Goal: Information Seeking & Learning: Learn about a topic

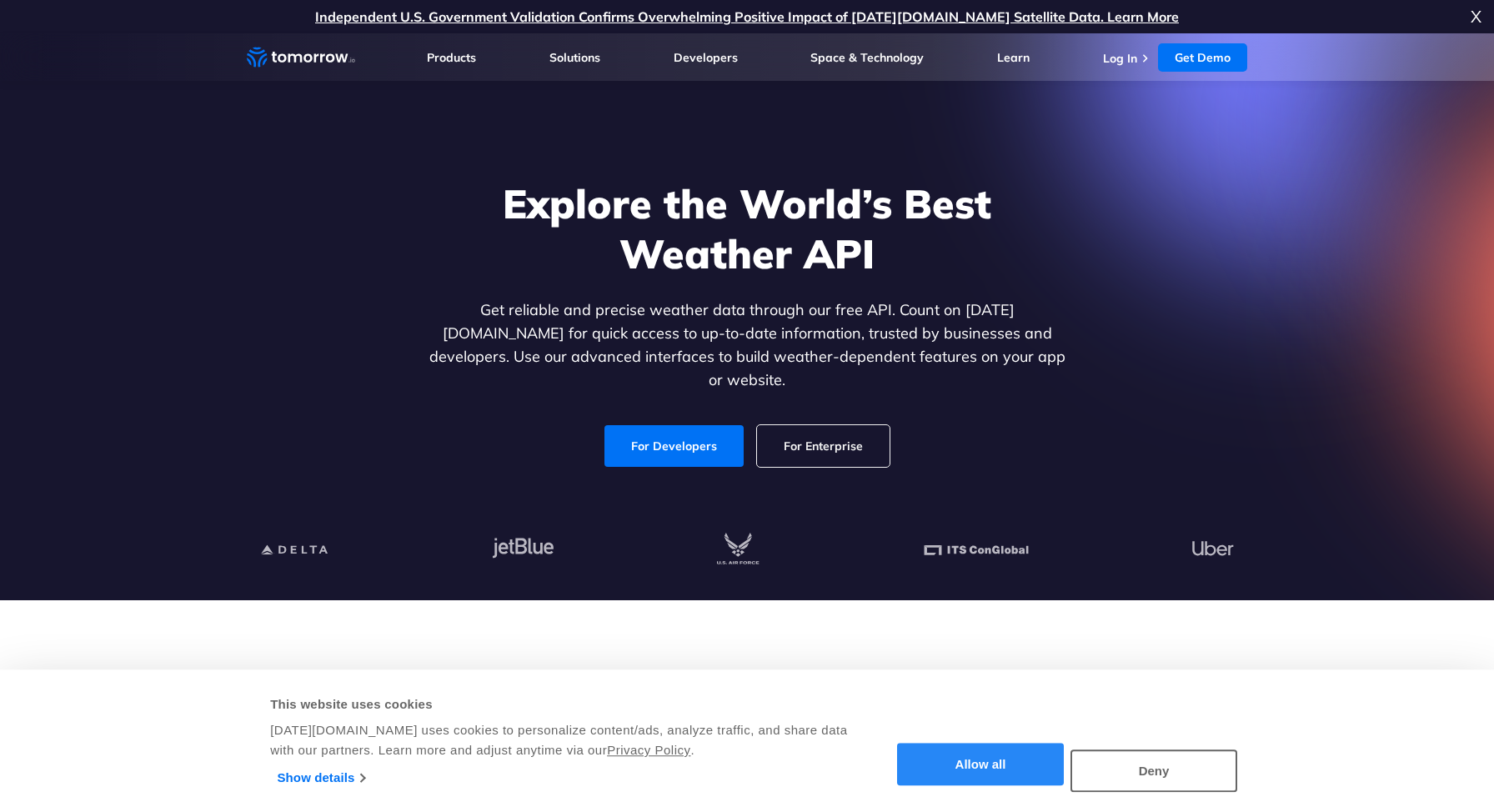
click at [1006, 762] on button "Allow all" at bounding box center [981, 765] width 167 height 42
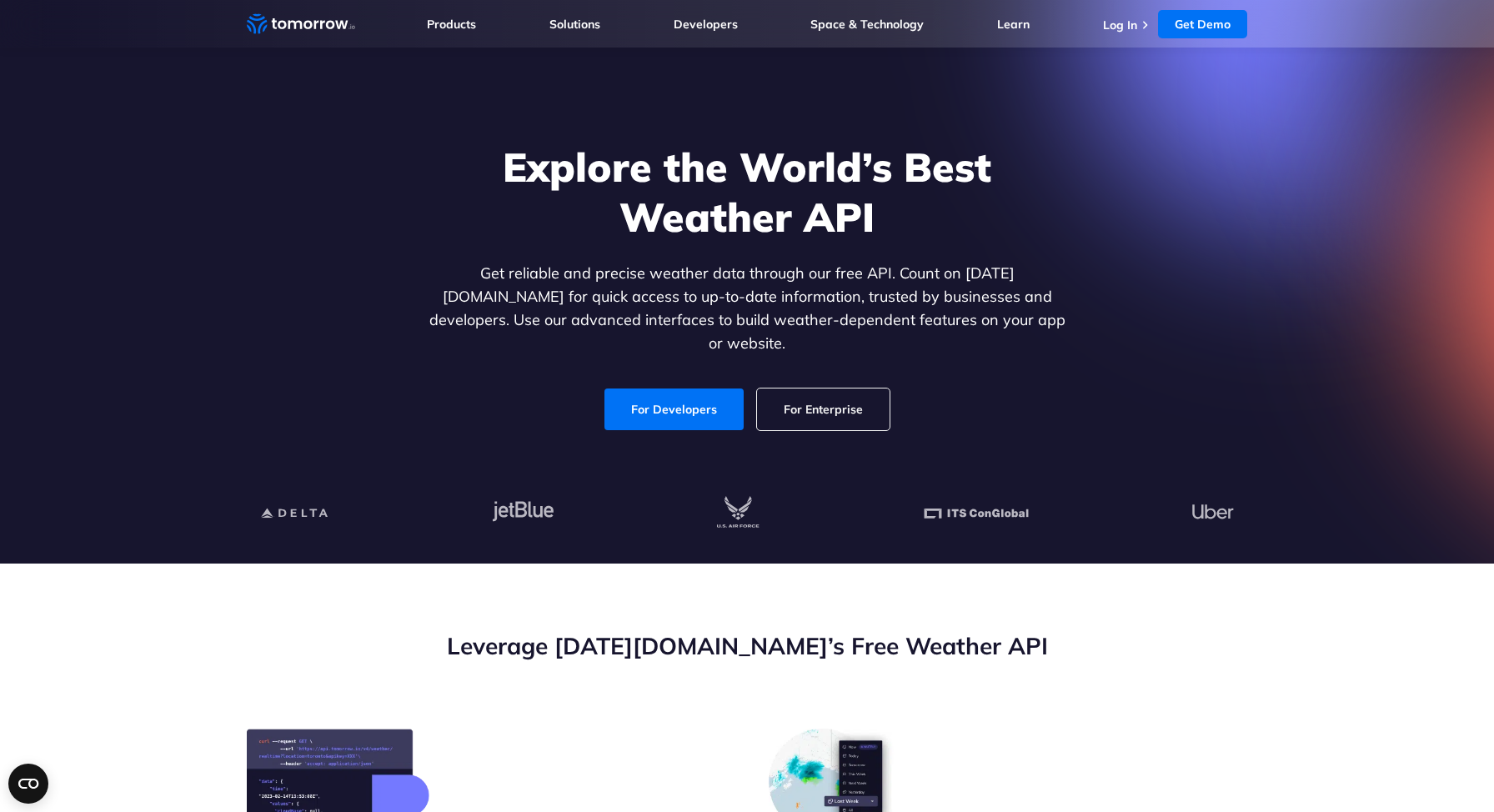
scroll to position [41, 0]
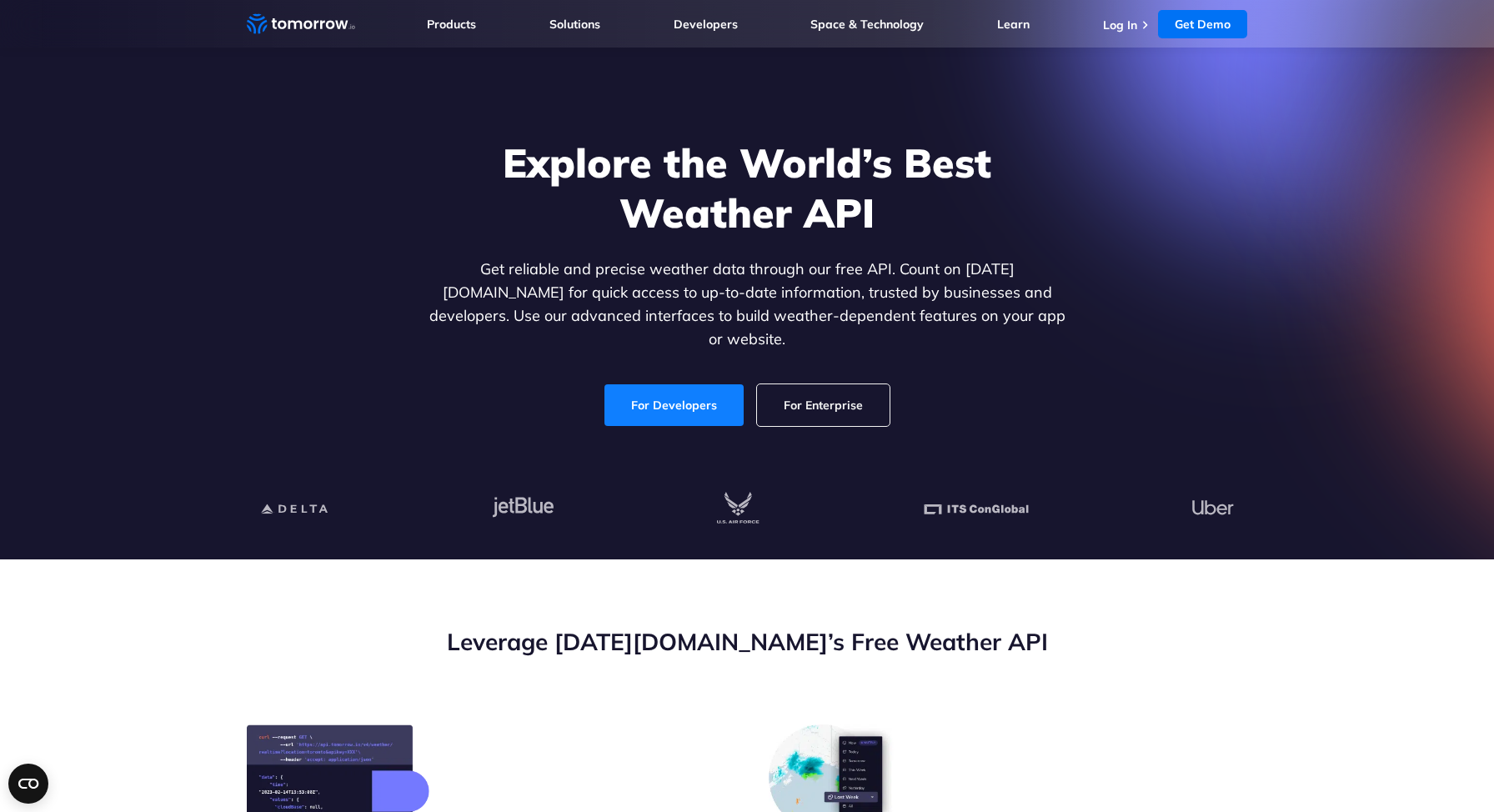
click at [720, 384] on link "For Developers" at bounding box center [675, 404] width 139 height 41
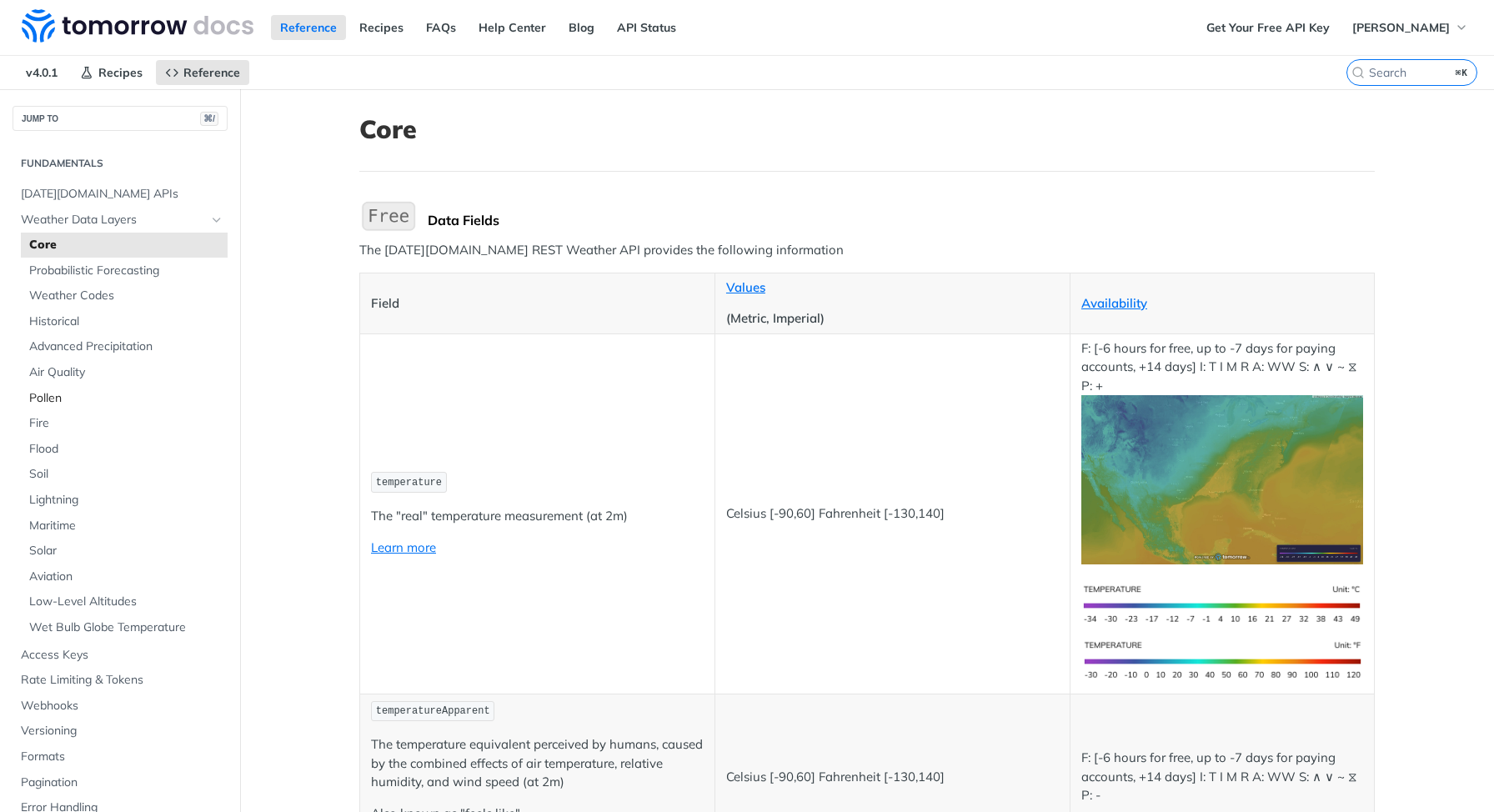
click at [68, 401] on span "Pollen" at bounding box center [126, 399] width 194 height 16
